Goal: Task Accomplishment & Management: Use online tool/utility

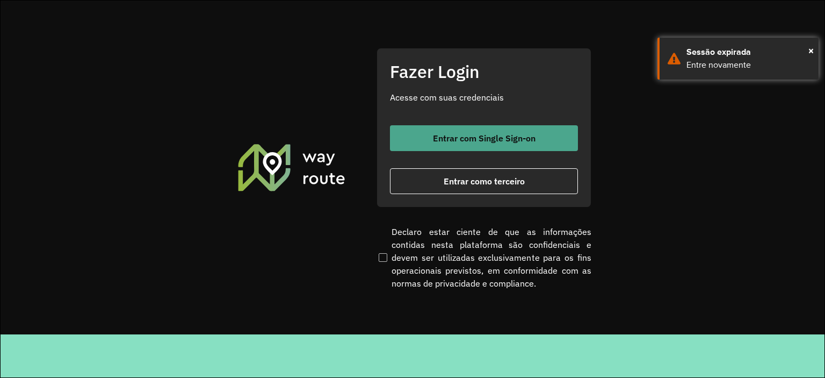
click at [437, 134] on span "Entrar com Single Sign-on" at bounding box center [484, 138] width 103 height 9
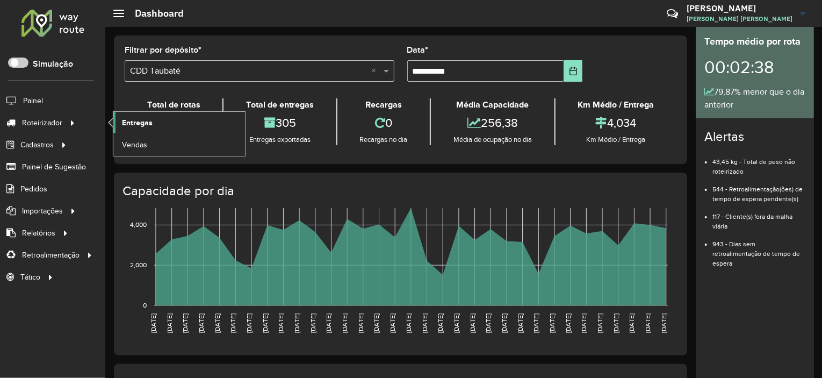
click at [140, 121] on span "Entregas" at bounding box center [137, 122] width 31 height 11
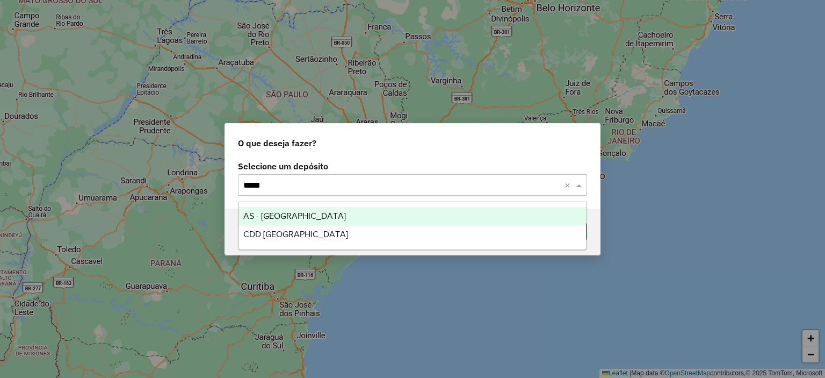
type input "******"
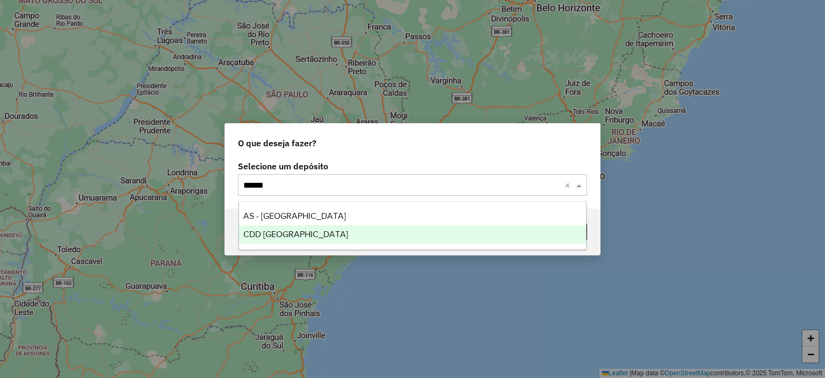
click at [305, 242] on div "CDD [GEOGRAPHIC_DATA]" at bounding box center [412, 234] width 347 height 18
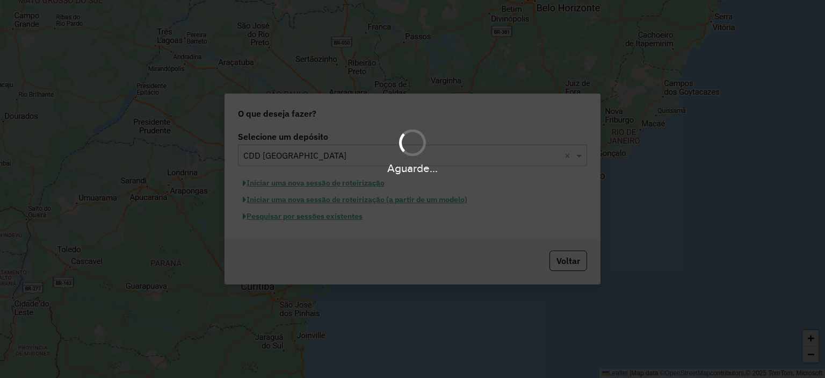
click at [311, 219] on div "Aguarde..." at bounding box center [412, 189] width 825 height 378
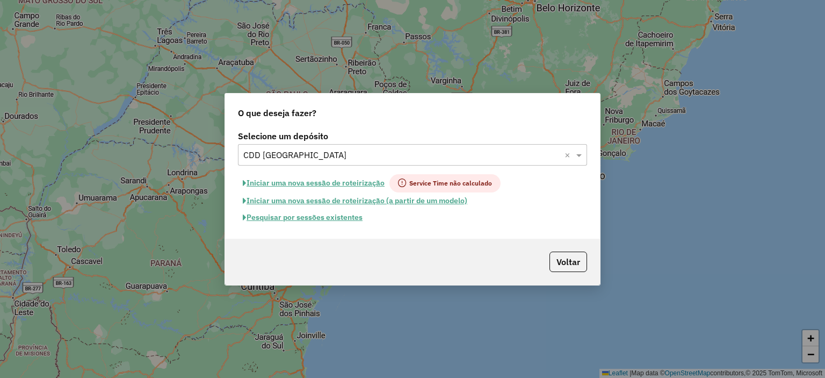
click at [311, 220] on button "Pesquisar por sessões existentes" at bounding box center [302, 217] width 129 height 17
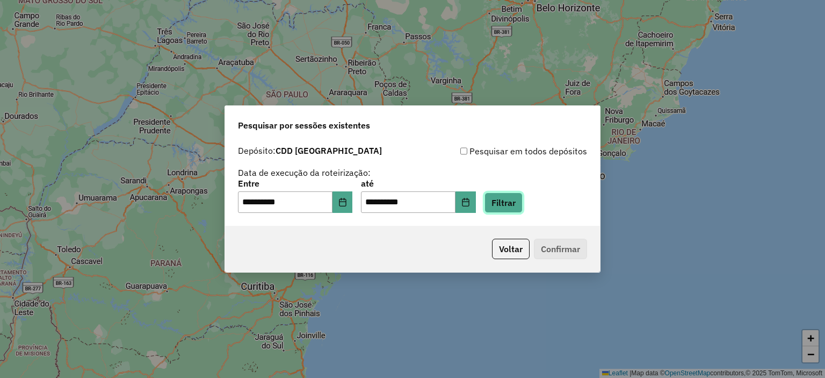
click at [509, 207] on button "Filtrar" at bounding box center [503, 202] width 38 height 20
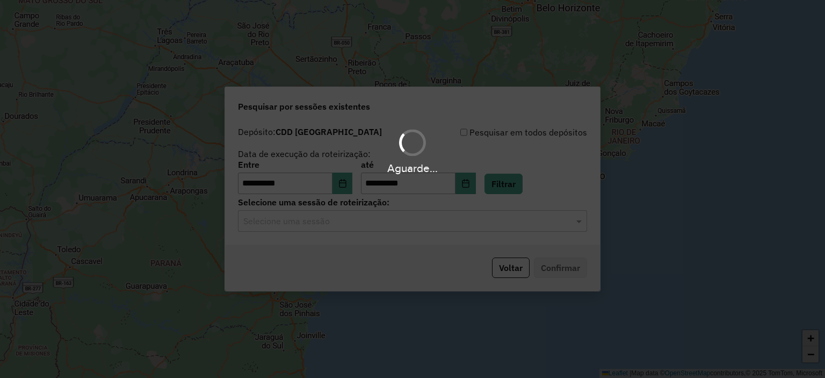
click at [383, 225] on input "text" at bounding box center [401, 221] width 317 height 13
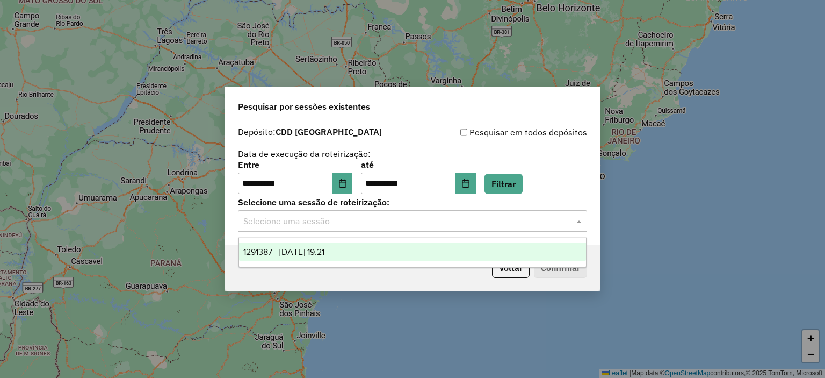
click at [350, 245] on div "1291387 - 09/10/2025 19:21" at bounding box center [412, 252] width 347 height 18
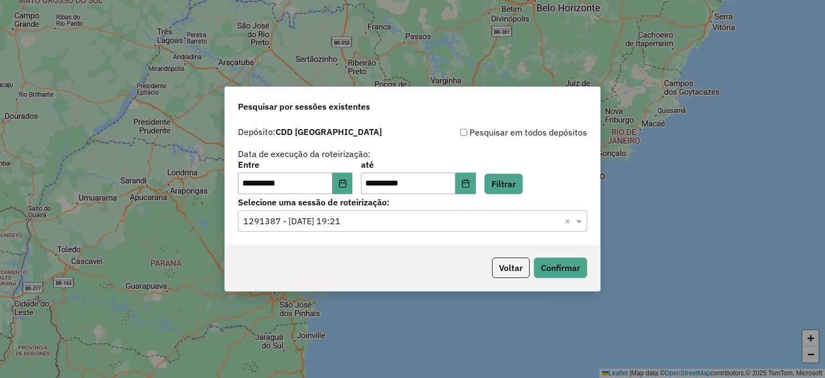
drag, startPoint x: 521, startPoint y: 257, endPoint x: 563, endPoint y: 255, distance: 41.4
click at [556, 256] on div "Voltar Confirmar" at bounding box center [412, 267] width 375 height 46
click at [563, 255] on div "Voltar Confirmar" at bounding box center [412, 267] width 375 height 46
click at [563, 268] on button "Confirmar" at bounding box center [560, 267] width 53 height 20
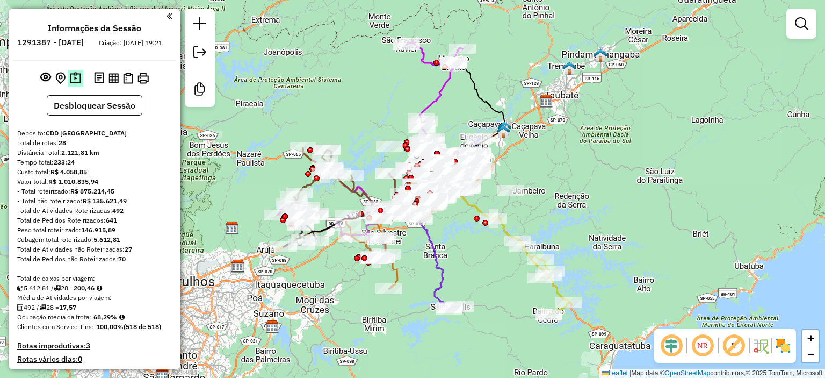
click at [75, 84] on img at bounding box center [75, 78] width 11 height 12
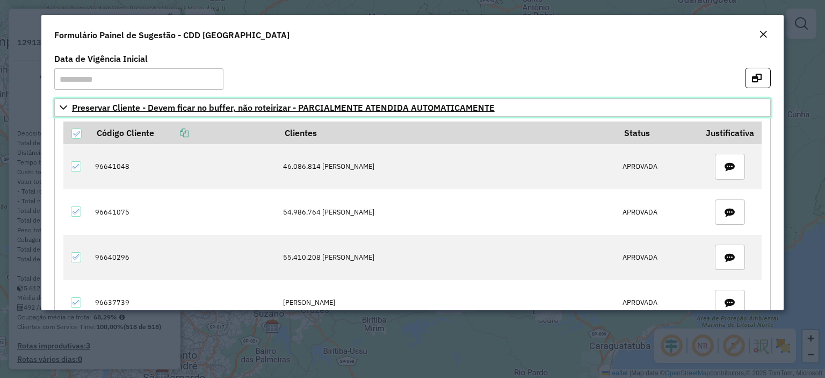
click at [561, 103] on link "Preservar Cliente - Devem ficar no buffer, não roteirizar - PARCIALMENTE ATENDI…" at bounding box center [412, 107] width 716 height 18
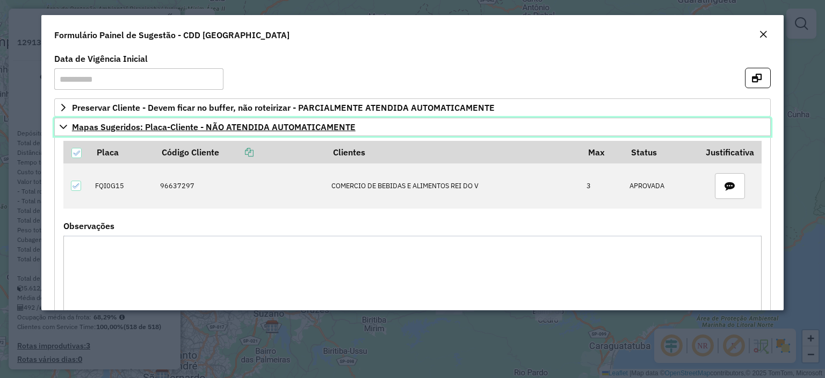
click at [467, 126] on link "Mapas Sugeridos: Placa-Cliente - NÃO ATENDIDA AUTOMATICAMENTE" at bounding box center [412, 127] width 716 height 18
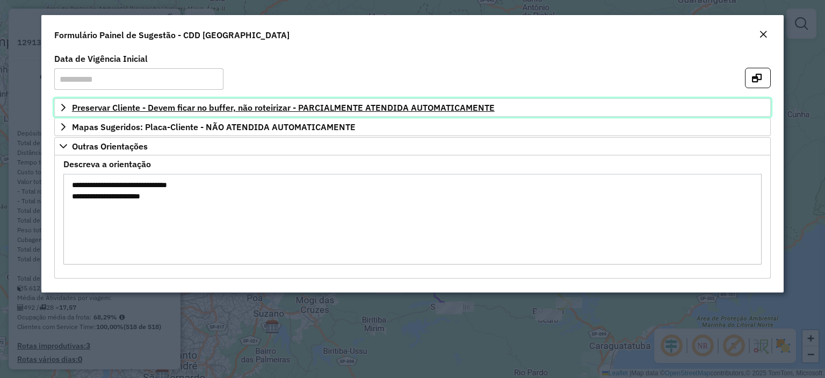
click at [539, 113] on link "Preservar Cliente - Devem ficar no buffer, não roteirizar - PARCIALMENTE ATENDI…" at bounding box center [412, 107] width 716 height 18
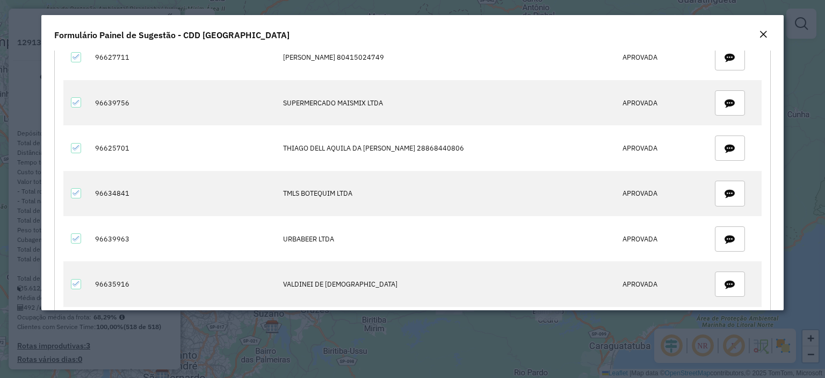
scroll to position [979, 0]
